Goal: Find contact information: Find contact information

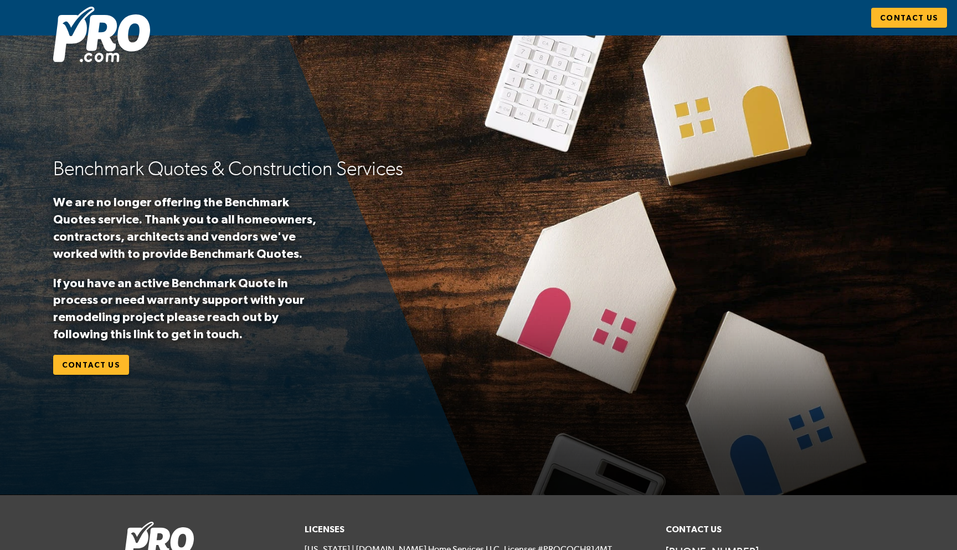
click at [196, 203] on p "We are no longer offering the Benchmark Quotes service. Thank you to all homeow…" at bounding box center [188, 227] width 271 height 68
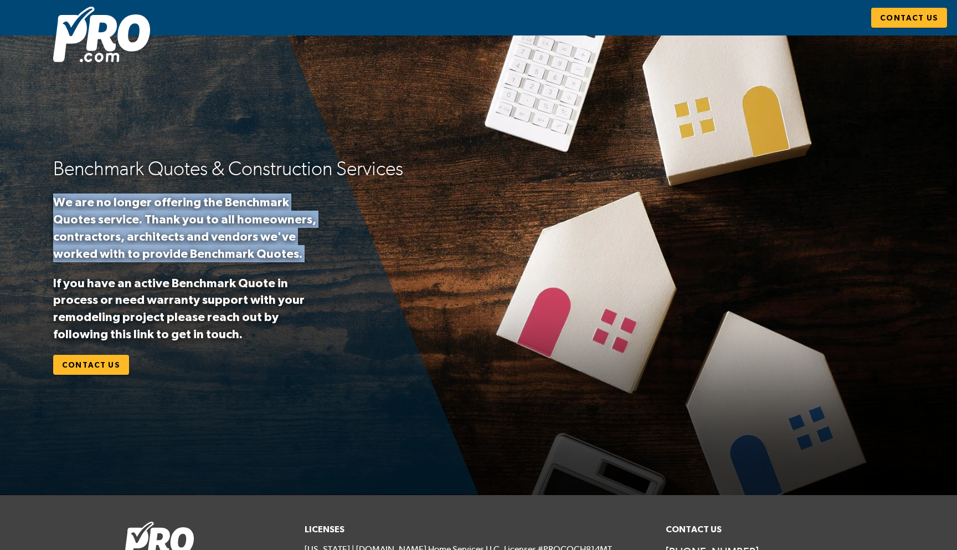
click at [196, 203] on p "We are no longer offering the Benchmark Quotes service. Thank you to all homeow…" at bounding box center [188, 227] width 271 height 68
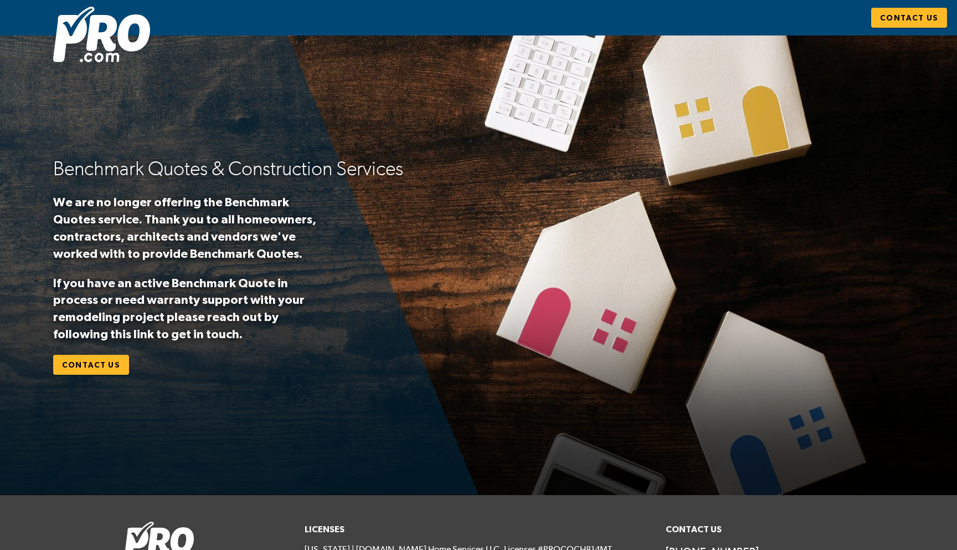
click at [227, 306] on p "If you have an active Benchmark Quote in process or need warranty support with …" at bounding box center [188, 308] width 271 height 68
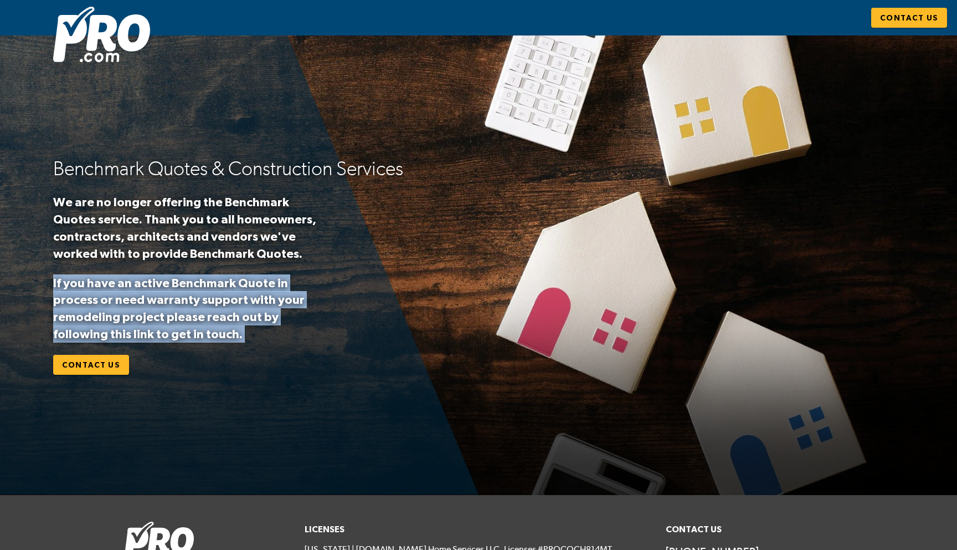
click at [227, 306] on p "If you have an active Benchmark Quote in process or need warranty support with …" at bounding box center [188, 308] width 271 height 68
click at [107, 367] on span "Contact Us" at bounding box center [91, 365] width 58 height 14
